Goal: Task Accomplishment & Management: Manage account settings

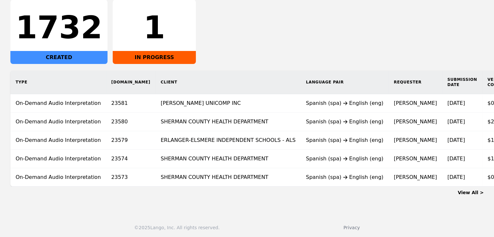
scroll to position [122, 0]
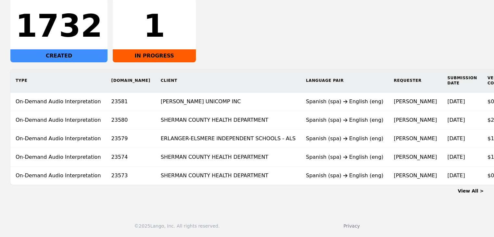
click at [473, 189] on link "View All >" at bounding box center [471, 190] width 26 height 5
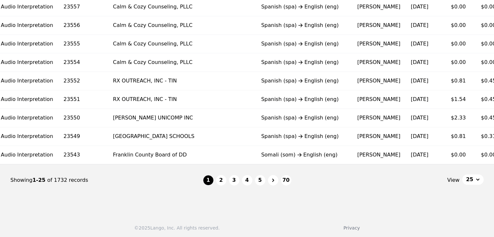
scroll to position [435, 0]
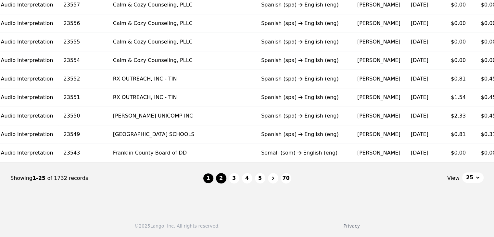
click at [224, 177] on button "2" at bounding box center [221, 178] width 10 height 10
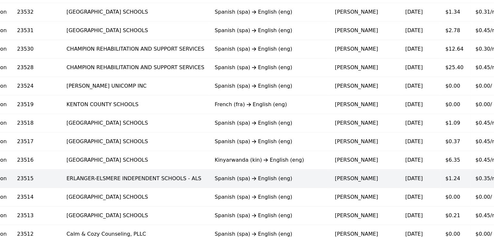
scroll to position [435, 0]
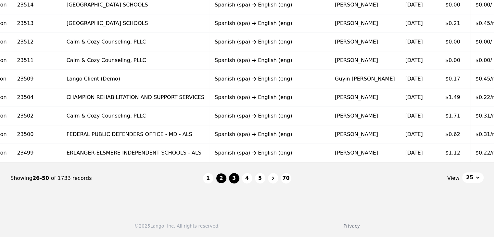
click at [235, 176] on button "3" at bounding box center [234, 178] width 10 height 10
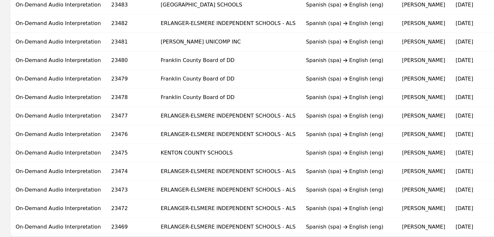
scroll to position [435, 0]
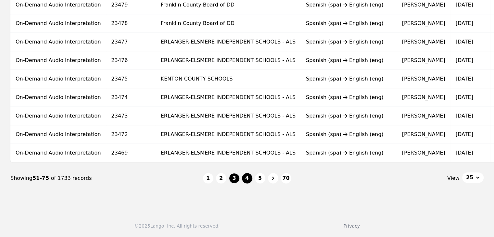
click at [250, 180] on button "4" at bounding box center [247, 178] width 10 height 10
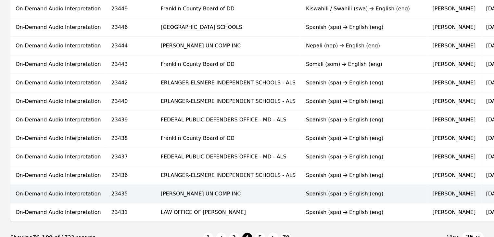
scroll to position [435, 0]
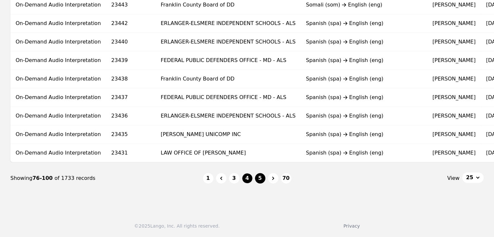
click at [260, 180] on button "5" at bounding box center [260, 178] width 10 height 10
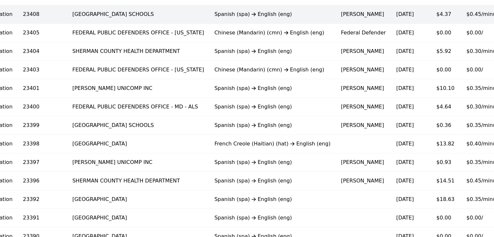
scroll to position [435, 0]
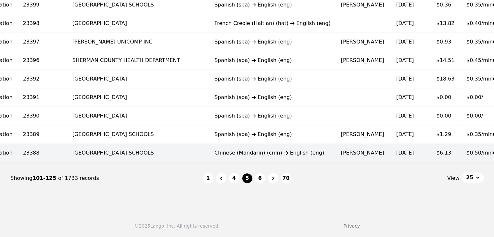
click at [266, 148] on td "Chinese (Mandarin) (cmn) English (eng)" at bounding box center [272, 153] width 126 height 19
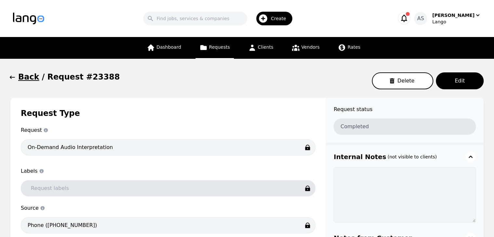
click at [14, 77] on icon "button" at bounding box center [12, 77] width 6 height 6
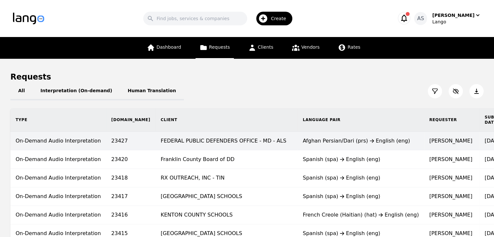
click at [303, 139] on div "Afghan Persian/Dari (prs) English (eng)" at bounding box center [361, 141] width 116 height 8
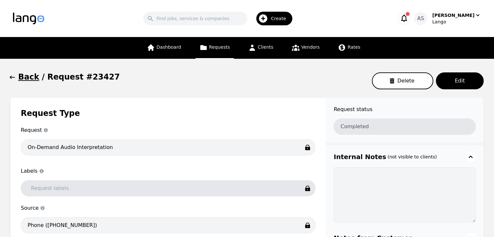
click at [13, 77] on icon "button" at bounding box center [12, 77] width 6 height 6
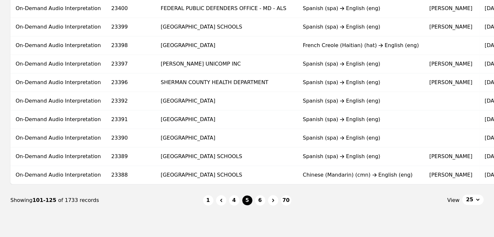
scroll to position [422, 0]
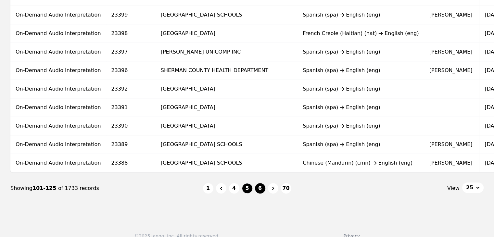
click at [262, 190] on button "6" at bounding box center [260, 188] width 10 height 10
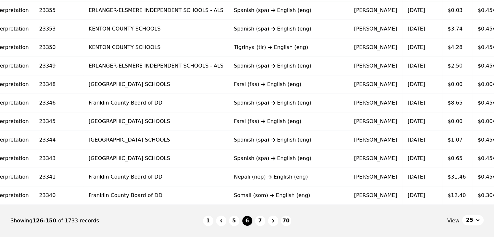
scroll to position [0, 90]
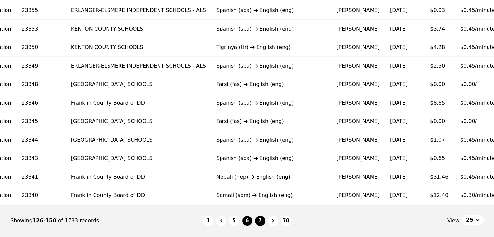
click at [262, 220] on button "7" at bounding box center [260, 221] width 10 height 10
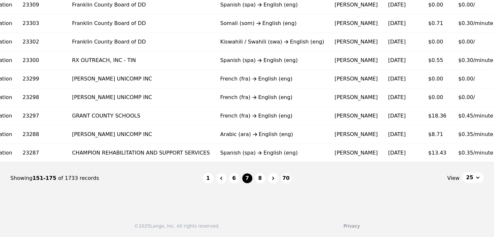
scroll to position [435, 0]
click at [236, 184] on nav "Showing 151-175 of 1733 records 1 6 7 8 70 View 25" at bounding box center [246, 178] width 473 height 32
click at [235, 179] on button "6" at bounding box center [234, 178] width 10 height 10
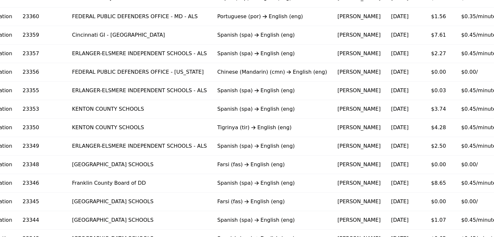
scroll to position [305, 0]
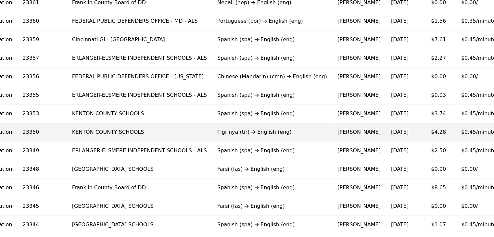
click at [226, 133] on div "Tigrinya (tir) English (eng)" at bounding box center [272, 132] width 110 height 8
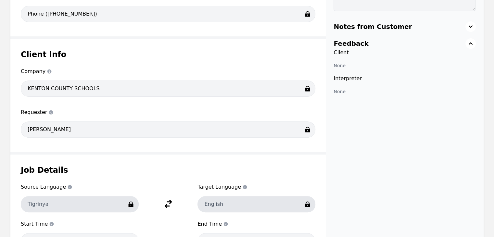
scroll to position [12, 0]
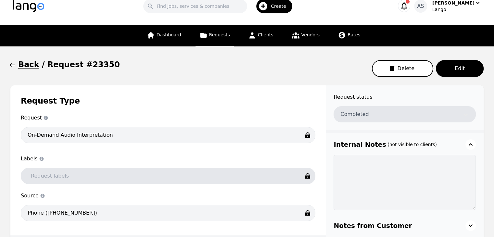
click at [11, 65] on icon "button" at bounding box center [12, 64] width 5 height 3
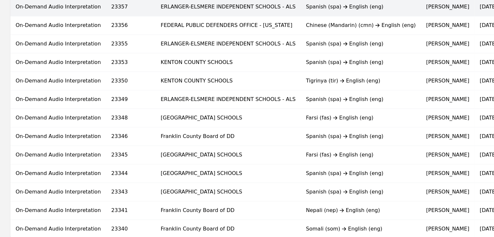
scroll to position [357, 0]
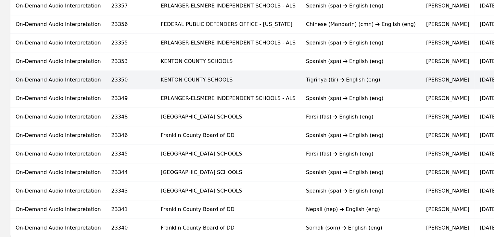
click at [301, 84] on td "Tigrinya (tir) English (eng)" at bounding box center [361, 80] width 120 height 19
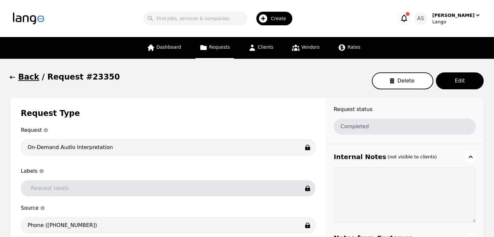
click at [11, 76] on icon "button" at bounding box center [12, 77] width 6 height 6
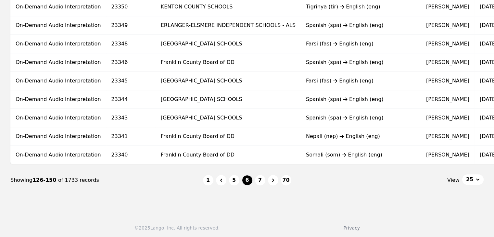
scroll to position [435, 0]
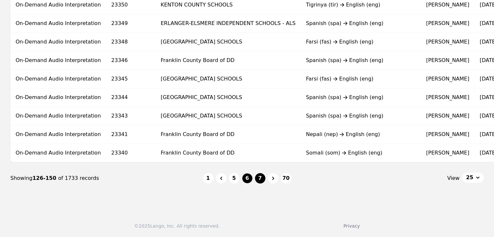
click at [258, 177] on button "7" at bounding box center [260, 178] width 10 height 10
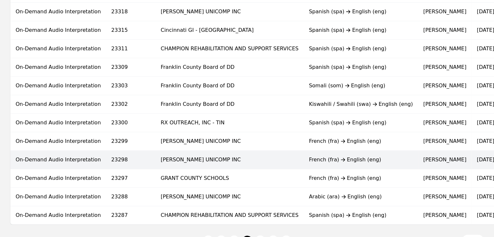
scroll to position [435, 0]
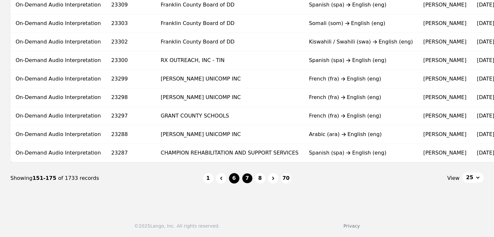
click at [233, 181] on button "6" at bounding box center [234, 178] width 10 height 10
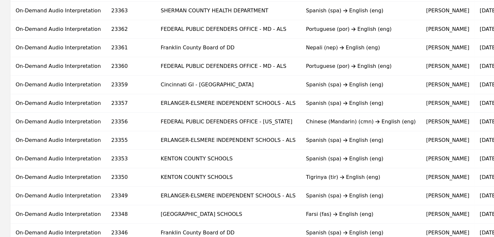
scroll to position [435, 0]
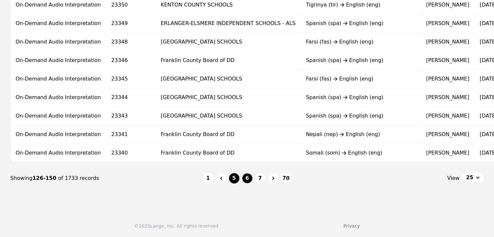
click at [236, 180] on button "5" at bounding box center [234, 178] width 10 height 10
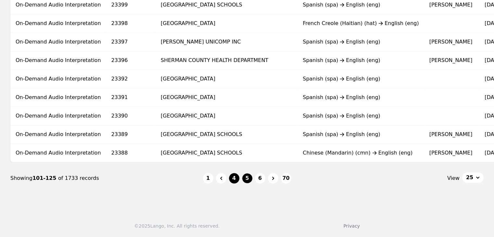
click at [235, 177] on button "4" at bounding box center [234, 178] width 10 height 10
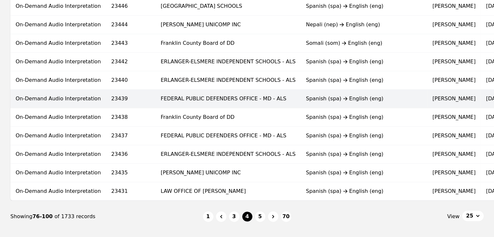
scroll to position [435, 0]
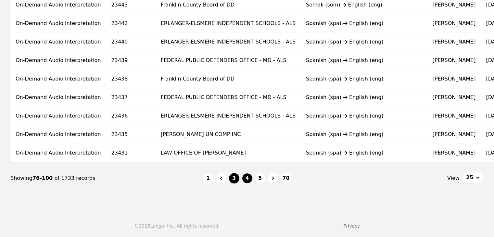
click at [233, 178] on button "3" at bounding box center [234, 178] width 10 height 10
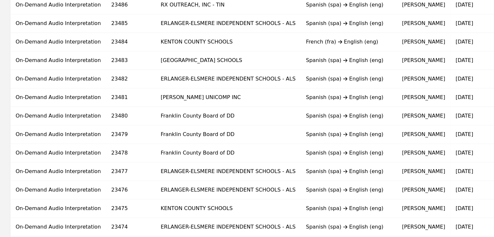
scroll to position [435, 0]
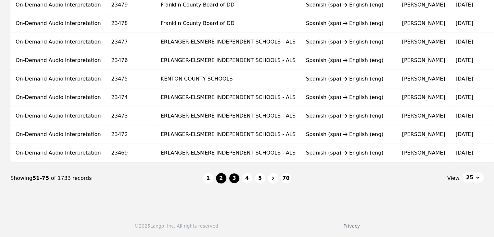
click at [222, 181] on button "2" at bounding box center [221, 178] width 10 height 10
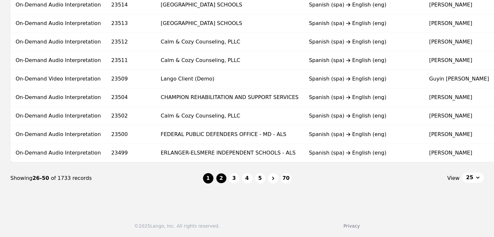
click at [209, 180] on button "1" at bounding box center [208, 178] width 10 height 10
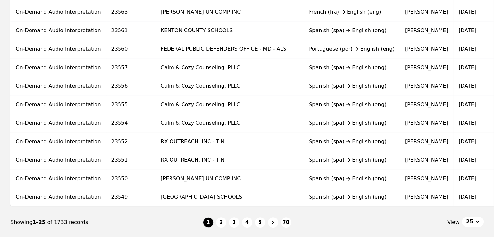
scroll to position [389, 0]
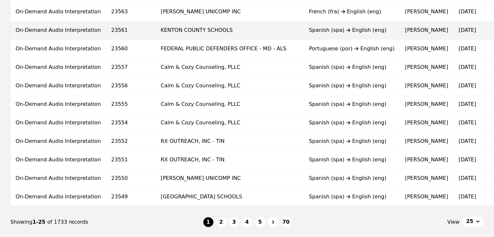
click at [309, 32] on div "Spanish (spa) English (eng)" at bounding box center [352, 30] width 86 height 8
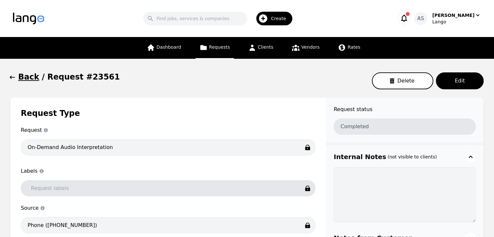
click at [18, 79] on h1 "Back" at bounding box center [28, 77] width 21 height 10
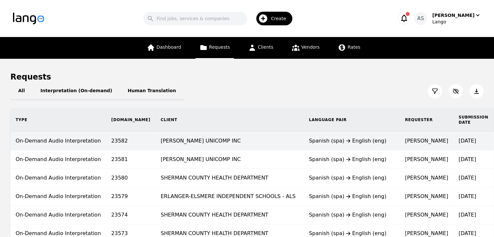
click at [309, 137] on div "Spanish (spa) English (eng)" at bounding box center [352, 141] width 86 height 8
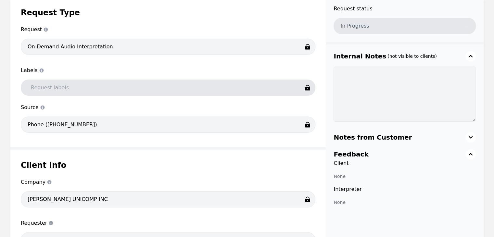
scroll to position [22, 0]
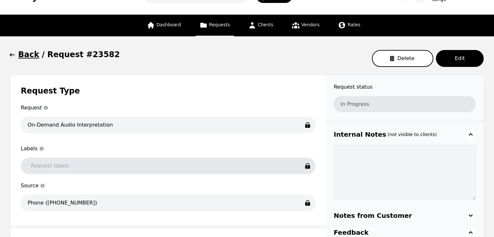
click at [15, 50] on span "button" at bounding box center [12, 54] width 6 height 10
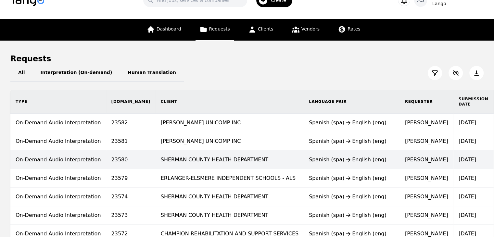
scroll to position [32, 0]
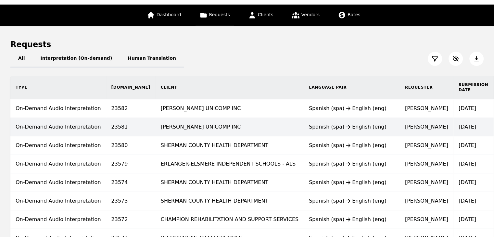
click at [249, 132] on td "[PERSON_NAME] UNICOMP INC" at bounding box center [230, 127] width 148 height 19
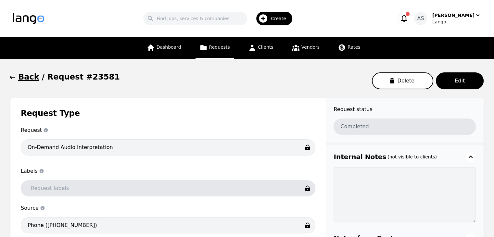
click at [18, 77] on button "Back" at bounding box center [24, 77] width 29 height 10
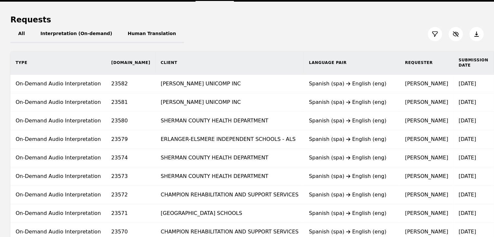
scroll to position [97, 0]
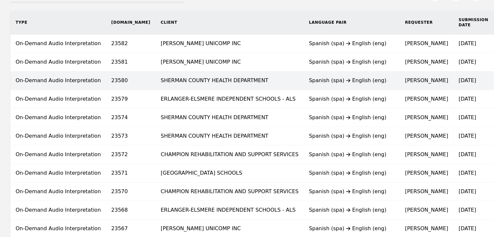
click at [309, 84] on div "Spanish (spa) English (eng)" at bounding box center [352, 81] width 86 height 8
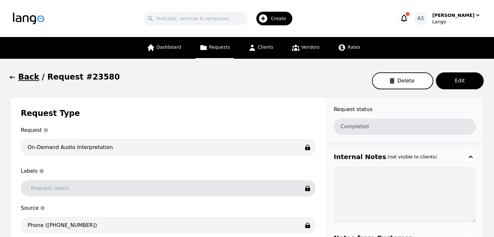
click at [16, 80] on button "Back" at bounding box center [24, 77] width 29 height 10
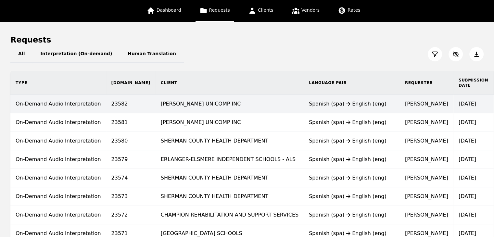
scroll to position [65, 0]
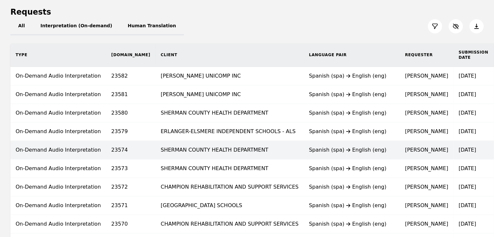
click at [238, 146] on td "SHERMAN COUNTY HEALTH DEPARTMENT" at bounding box center [230, 150] width 148 height 19
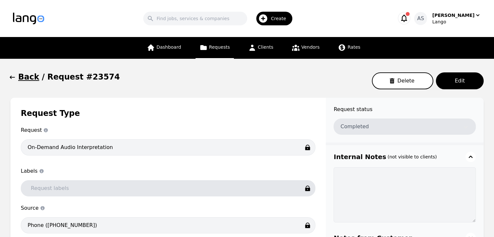
click at [14, 78] on icon "button" at bounding box center [12, 77] width 6 height 6
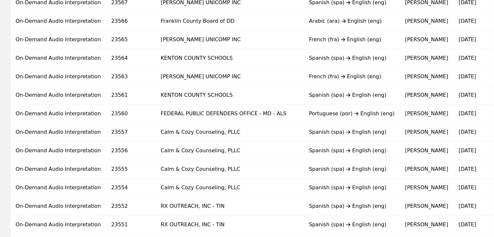
scroll to position [325, 0]
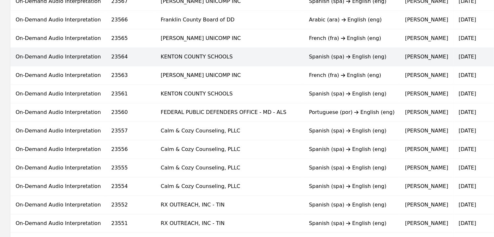
click at [304, 61] on td "Spanish (spa) English (eng)" at bounding box center [352, 57] width 96 height 19
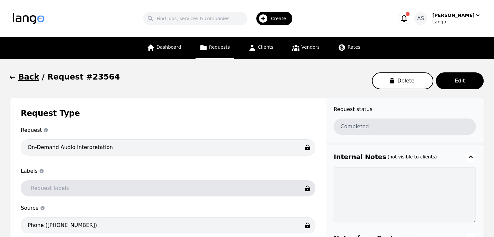
click at [17, 76] on button "Back" at bounding box center [24, 77] width 29 height 10
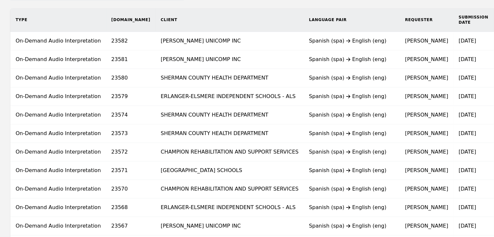
scroll to position [390, 0]
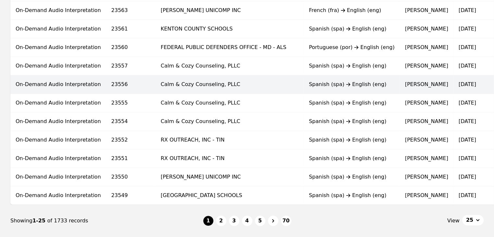
click at [309, 81] on div "Spanish (spa) English (eng)" at bounding box center [352, 85] width 86 height 8
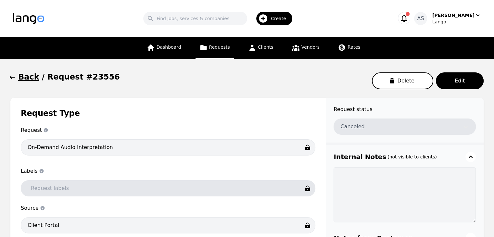
click at [14, 75] on icon "button" at bounding box center [12, 77] width 6 height 6
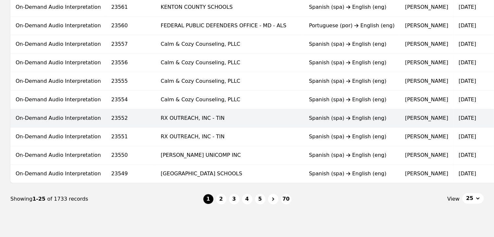
scroll to position [435, 0]
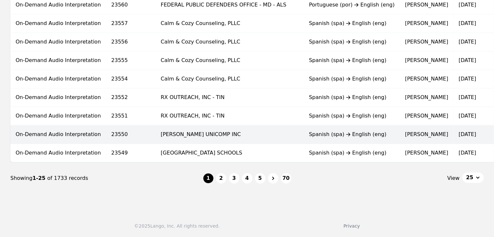
click at [304, 139] on td "Spanish (spa) English (eng)" at bounding box center [352, 134] width 96 height 19
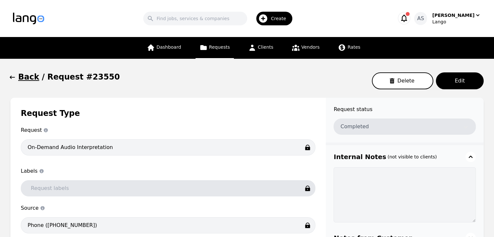
click at [17, 77] on button "Back" at bounding box center [24, 77] width 29 height 10
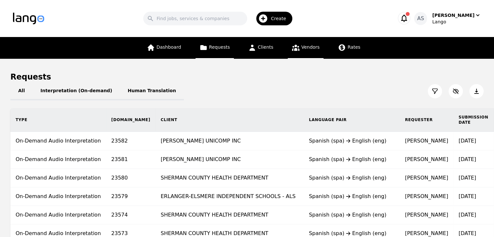
click at [302, 45] on span "Vendors" at bounding box center [311, 47] width 18 height 5
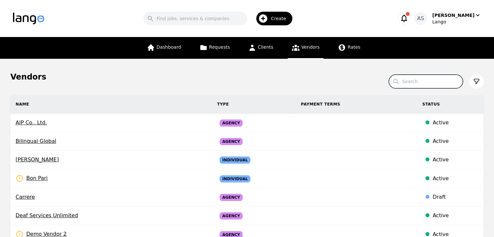
click at [429, 80] on input "Search" at bounding box center [426, 82] width 74 height 14
type input "reviver"
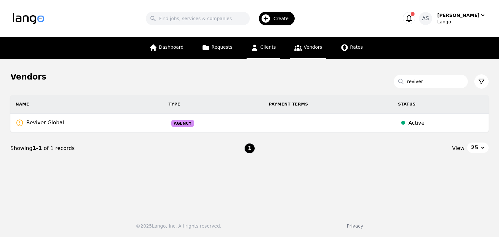
click at [267, 48] on span "Clients" at bounding box center [268, 47] width 16 height 5
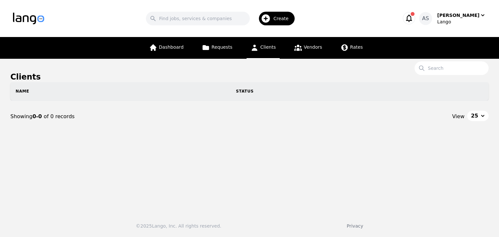
click at [286, 12] on div "Create" at bounding box center [277, 19] width 36 height 14
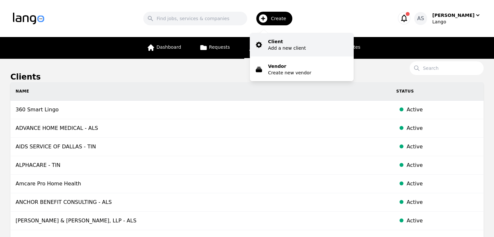
click at [299, 42] on p "Client" at bounding box center [287, 41] width 38 height 6
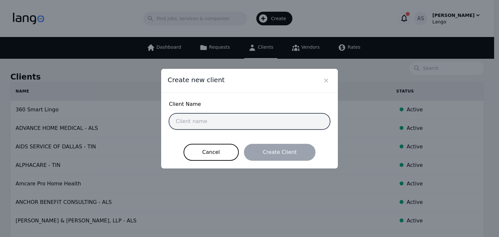
click at [274, 117] on input "text" at bounding box center [249, 121] width 161 height 16
paste input "Butler County CSEA"
type input "Butler County CSEA"
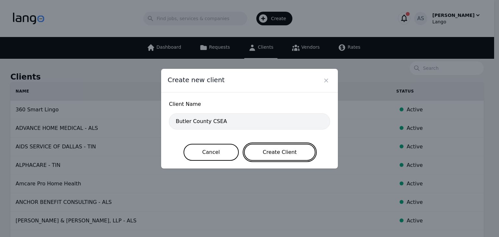
click at [288, 149] on button "Create Client" at bounding box center [280, 152] width 72 height 17
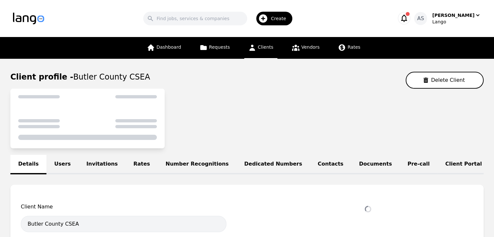
select select "active"
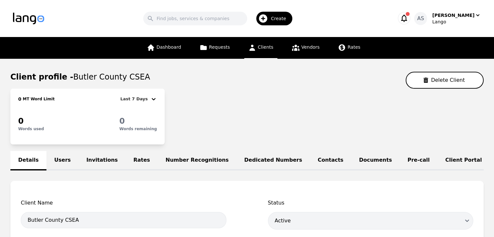
click at [59, 159] on link "Users" at bounding box center [62, 160] width 32 height 19
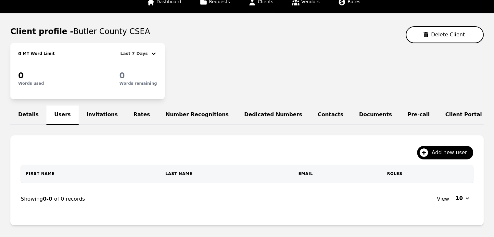
scroll to position [86, 0]
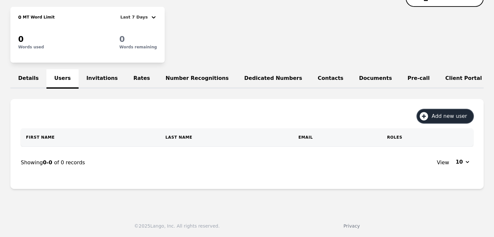
click at [444, 116] on span "Add new user" at bounding box center [452, 116] width 40 height 8
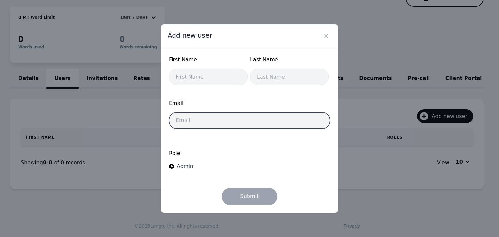
click at [230, 114] on input "email" at bounding box center [249, 120] width 161 height 16
paste input "Rebecca.Wade@jfs.ohio.gov"
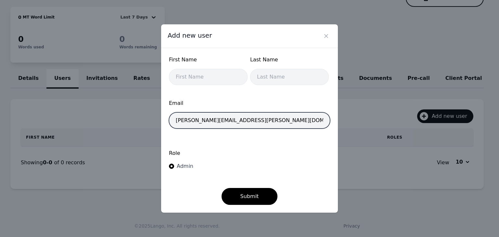
type input "Rebecca.Wade@jfs.ohio.gov"
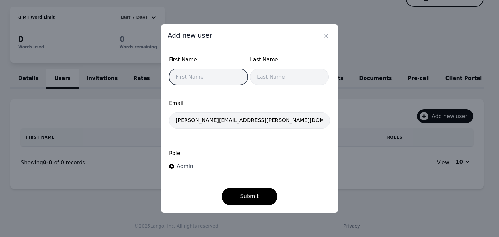
click at [209, 76] on input "text" at bounding box center [208, 77] width 79 height 16
type input "[PERSON_NAME]"
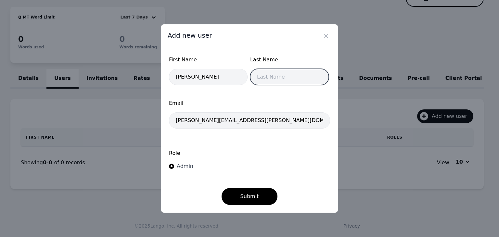
click at [266, 76] on input "text" at bounding box center [289, 77] width 79 height 16
type input "[PERSON_NAME]"
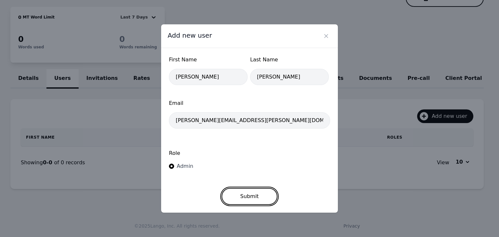
click at [243, 199] on button "Submit" at bounding box center [250, 196] width 56 height 17
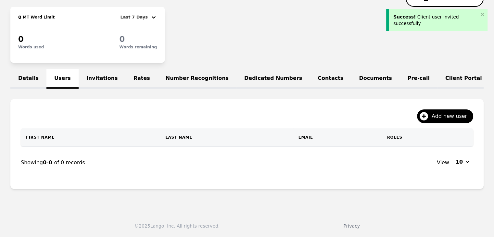
click at [82, 75] on link "Invitations" at bounding box center [102, 78] width 47 height 19
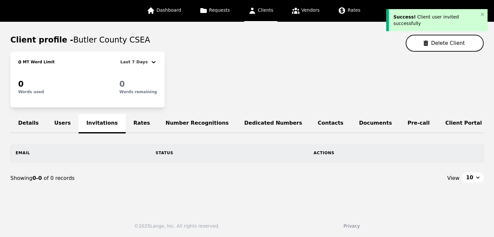
scroll to position [59, 0]
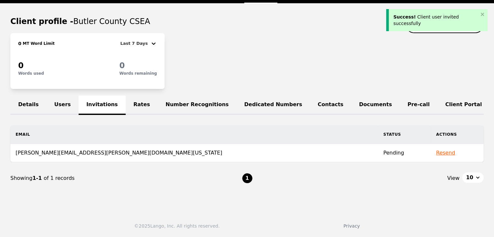
click at [56, 96] on link "Users" at bounding box center [62, 105] width 32 height 19
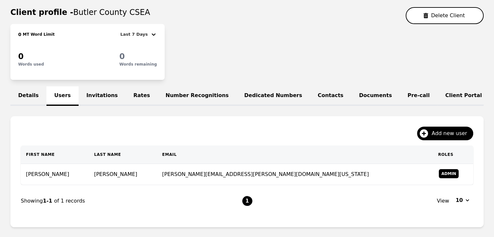
scroll to position [65, 0]
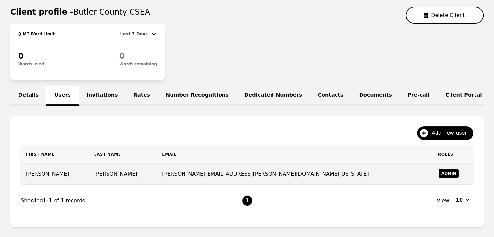
click at [89, 184] on td "[PERSON_NAME]" at bounding box center [55, 174] width 68 height 21
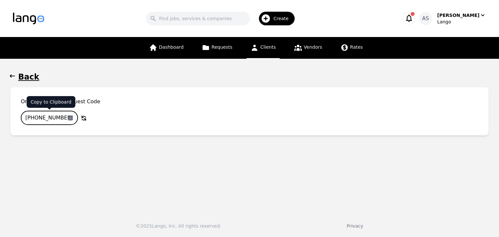
click at [52, 116] on input "[PHONE_NUMBER]" at bounding box center [49, 118] width 57 height 14
click at [19, 77] on h1 "Back" at bounding box center [28, 77] width 21 height 10
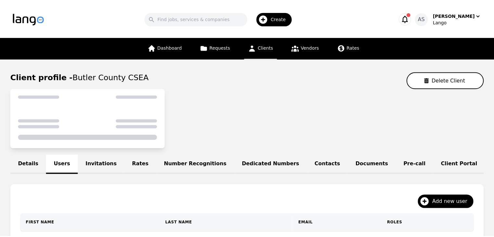
scroll to position [65, 0]
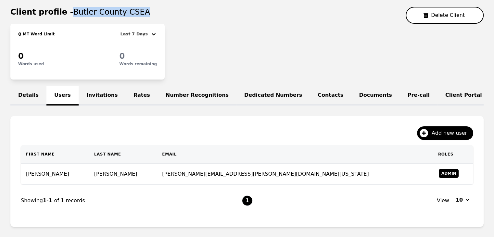
drag, startPoint x: 65, startPoint y: 14, endPoint x: 141, endPoint y: 19, distance: 75.8
click at [142, 19] on div "Client profile - Butler County CSEA Delete Client" at bounding box center [246, 15] width 473 height 17
copy span "Butler County CSEA"
click at [240, 47] on div "0 MT Word Limit Last 7 Days 0 Words used 0 Words remaining" at bounding box center [246, 52] width 473 height 56
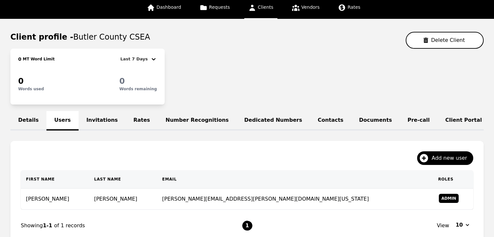
scroll to position [0, 0]
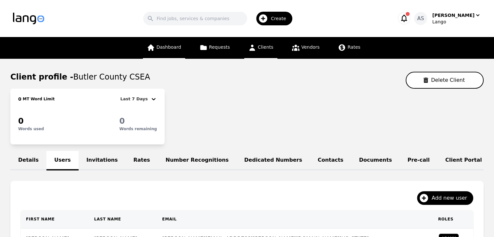
click at [161, 51] on link "Dashboard" at bounding box center [164, 48] width 42 height 22
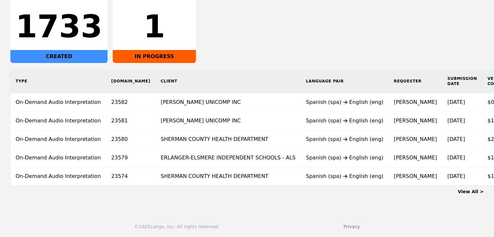
scroll to position [0, 48]
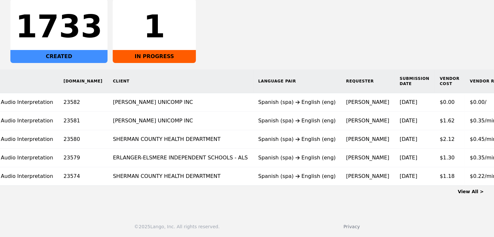
drag, startPoint x: 138, startPoint y: 190, endPoint x: 86, endPoint y: 186, distance: 52.5
click at [86, 186] on section "Dashboard All Interpretation (On-demand) Human Translation 1733 CREATED 1 IN PR…" at bounding box center [246, 75] width 473 height 240
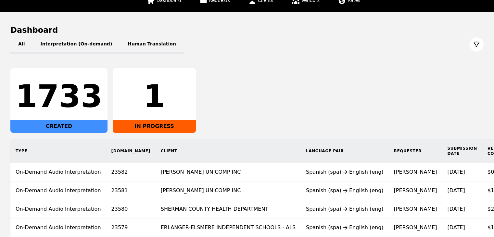
scroll to position [0, 0]
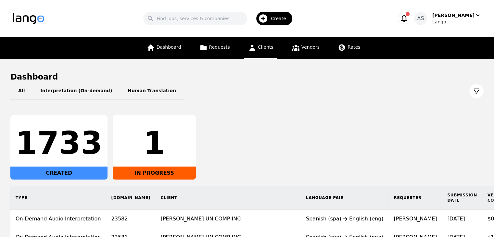
click at [251, 44] on icon at bounding box center [252, 48] width 8 height 8
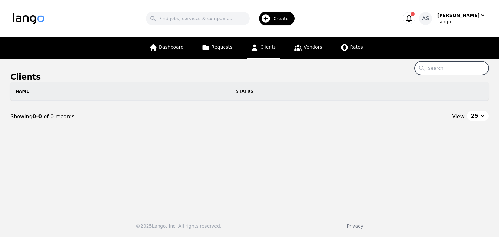
click at [443, 69] on input "Search" at bounding box center [452, 68] width 74 height 14
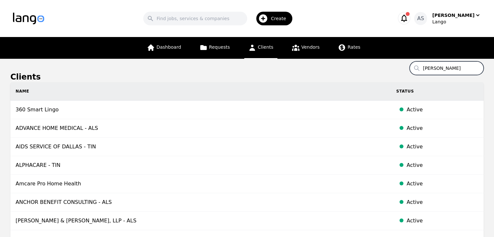
type input "[PERSON_NAME]"
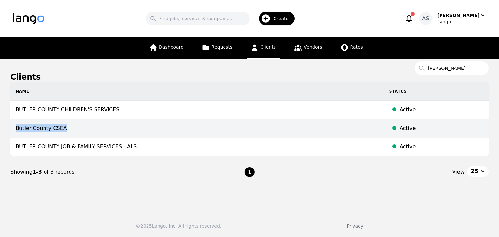
copy td "Butler County CSEA"
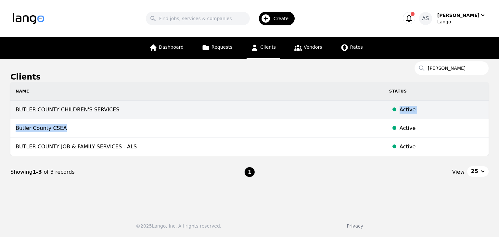
drag, startPoint x: 61, startPoint y: 130, endPoint x: 110, endPoint y: 111, distance: 52.8
click at [110, 111] on tbody "BUTLER COUNTY CHILDREN'S SERVICES Active Butler County CSEA Active BUTLER COUNT…" at bounding box center [249, 129] width 478 height 56
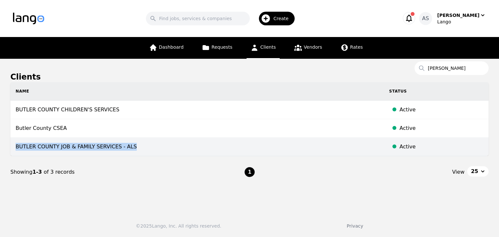
copy td "BUTLER COUNTY JOB & FAMILY SERVICES - ALS"
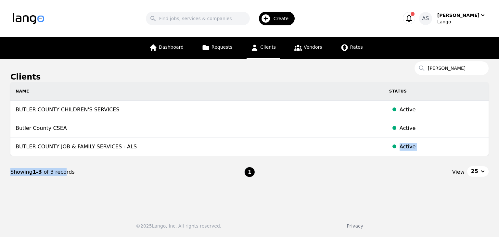
drag, startPoint x: 126, startPoint y: 147, endPoint x: 61, endPoint y: 193, distance: 79.6
click at [61, 193] on main "Clients Search [PERSON_NAME] Name Status BUTLER COUNTY CHILDREN'S SERVICES Acti…" at bounding box center [249, 133] width 499 height 148
click at [108, 187] on nav "Showing 1-3 of 3 records 1 View 25" at bounding box center [249, 172] width 478 height 32
drag, startPoint x: 162, startPoint y: 52, endPoint x: 153, endPoint y: 59, distance: 11.6
click at [162, 52] on link "Dashboard" at bounding box center [166, 48] width 42 height 22
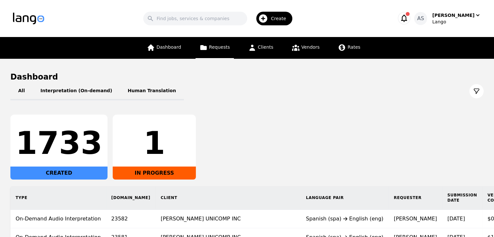
click at [212, 50] on span "Requests" at bounding box center [219, 47] width 21 height 5
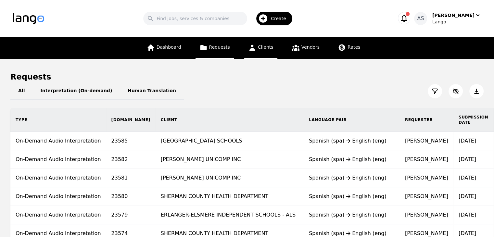
click at [246, 53] on link "Clients" at bounding box center [260, 48] width 33 height 22
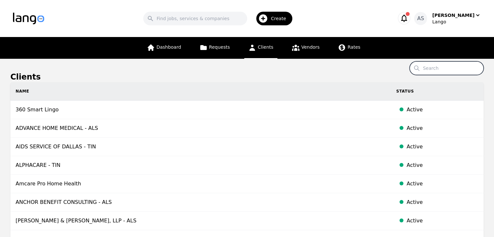
click at [453, 62] on input "Search" at bounding box center [447, 68] width 74 height 14
type input "v"
type input "federal"
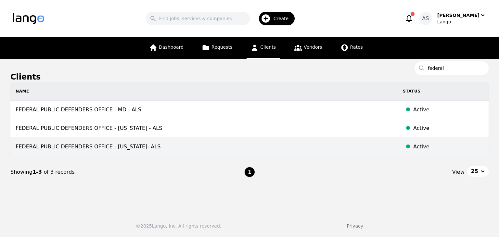
click at [143, 147] on td "FEDERAL PUBLIC DEFENDERS OFFICE - [US_STATE]- ALS" at bounding box center [203, 147] width 387 height 19
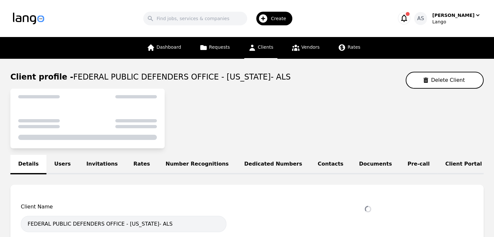
select select "active"
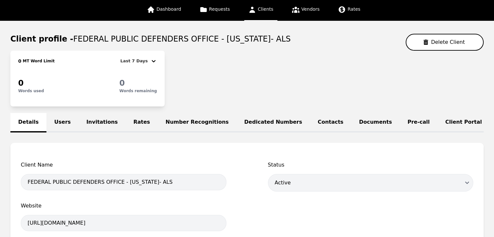
scroll to position [97, 0]
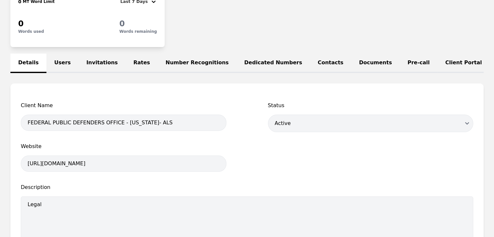
click at [62, 68] on link "Users" at bounding box center [62, 63] width 32 height 19
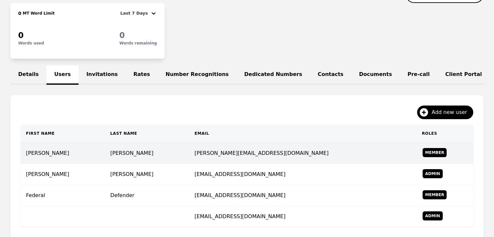
scroll to position [97, 0]
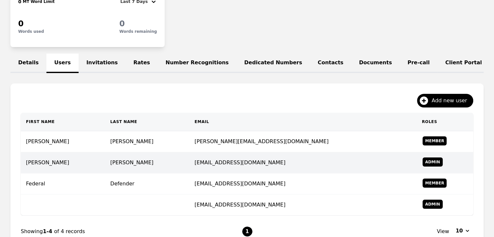
click at [102, 160] on td "[PERSON_NAME]" at bounding box center [63, 162] width 84 height 21
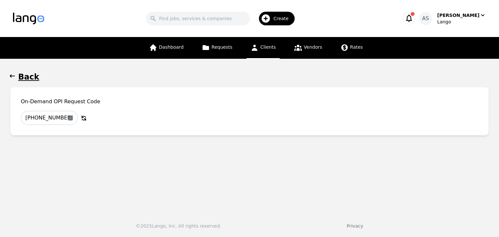
click at [15, 73] on icon "button" at bounding box center [12, 76] width 6 height 6
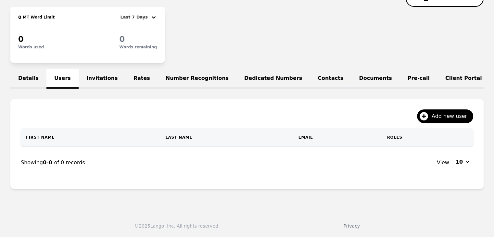
scroll to position [90, 0]
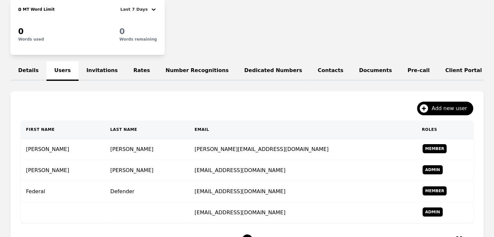
click at [105, 156] on td "[PERSON_NAME]" at bounding box center [63, 149] width 84 height 21
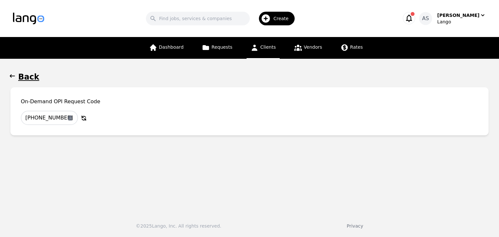
click at [13, 76] on icon "button" at bounding box center [12, 75] width 5 height 3
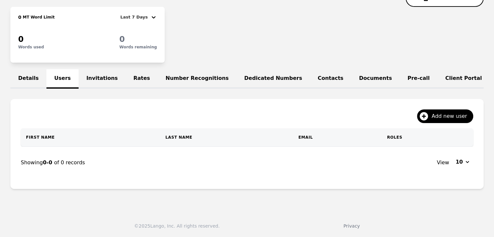
scroll to position [90, 0]
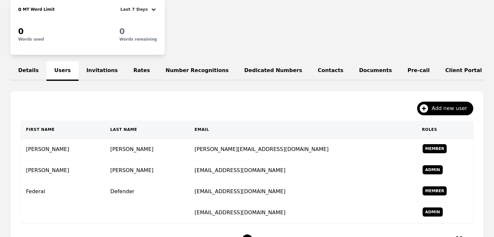
click at [104, 201] on td "Federal" at bounding box center [63, 191] width 84 height 21
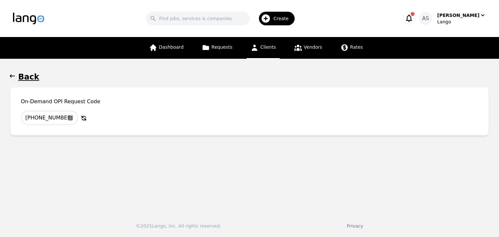
click at [10, 76] on icon "button" at bounding box center [12, 75] width 5 height 3
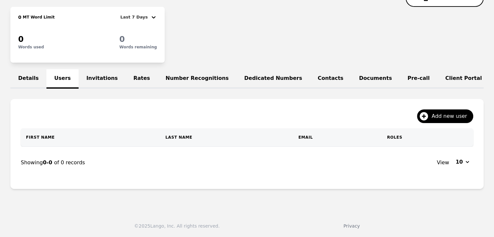
scroll to position [90, 0]
